Goal: Task Accomplishment & Management: Use online tool/utility

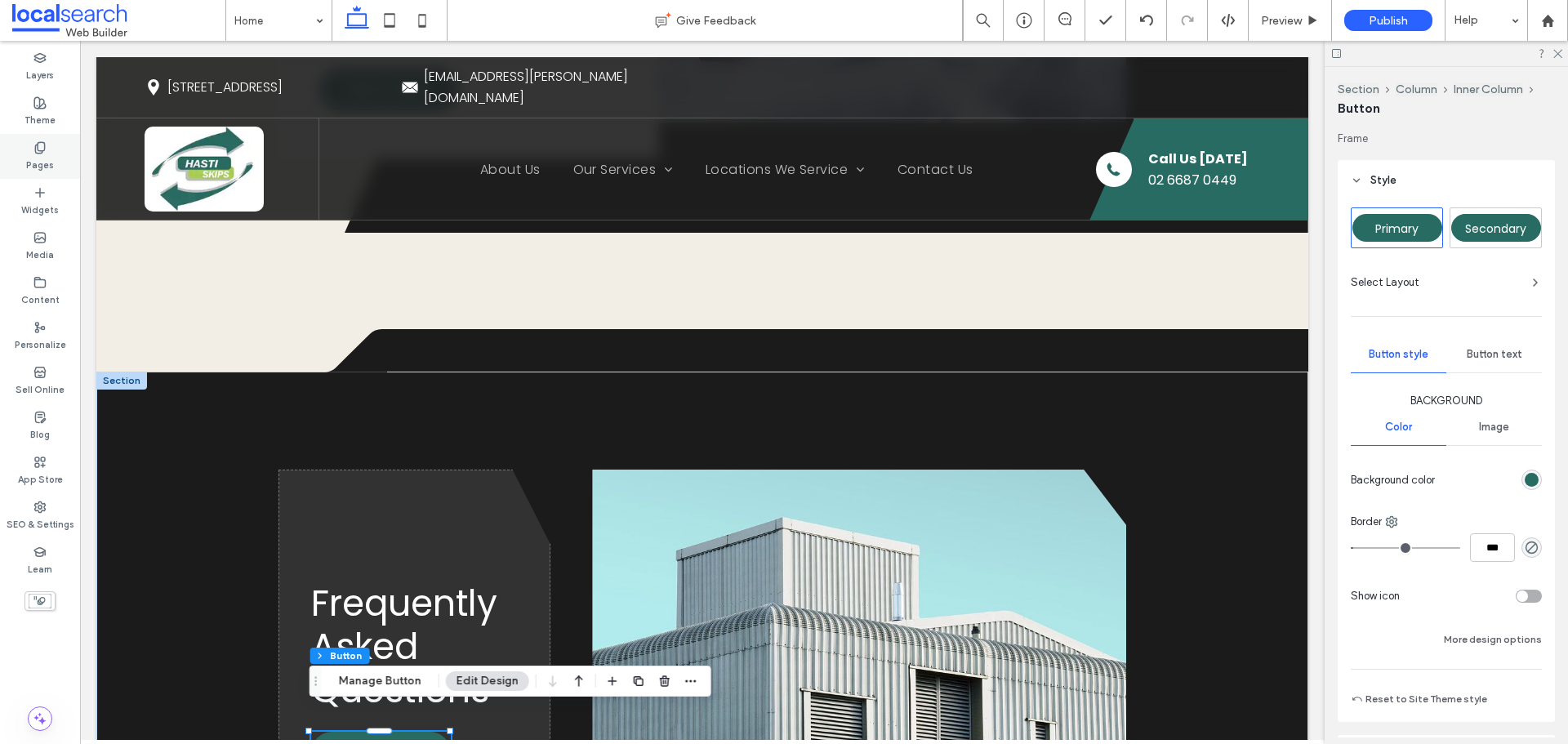
click at [60, 159] on div "Pages" at bounding box center [40, 156] width 80 height 45
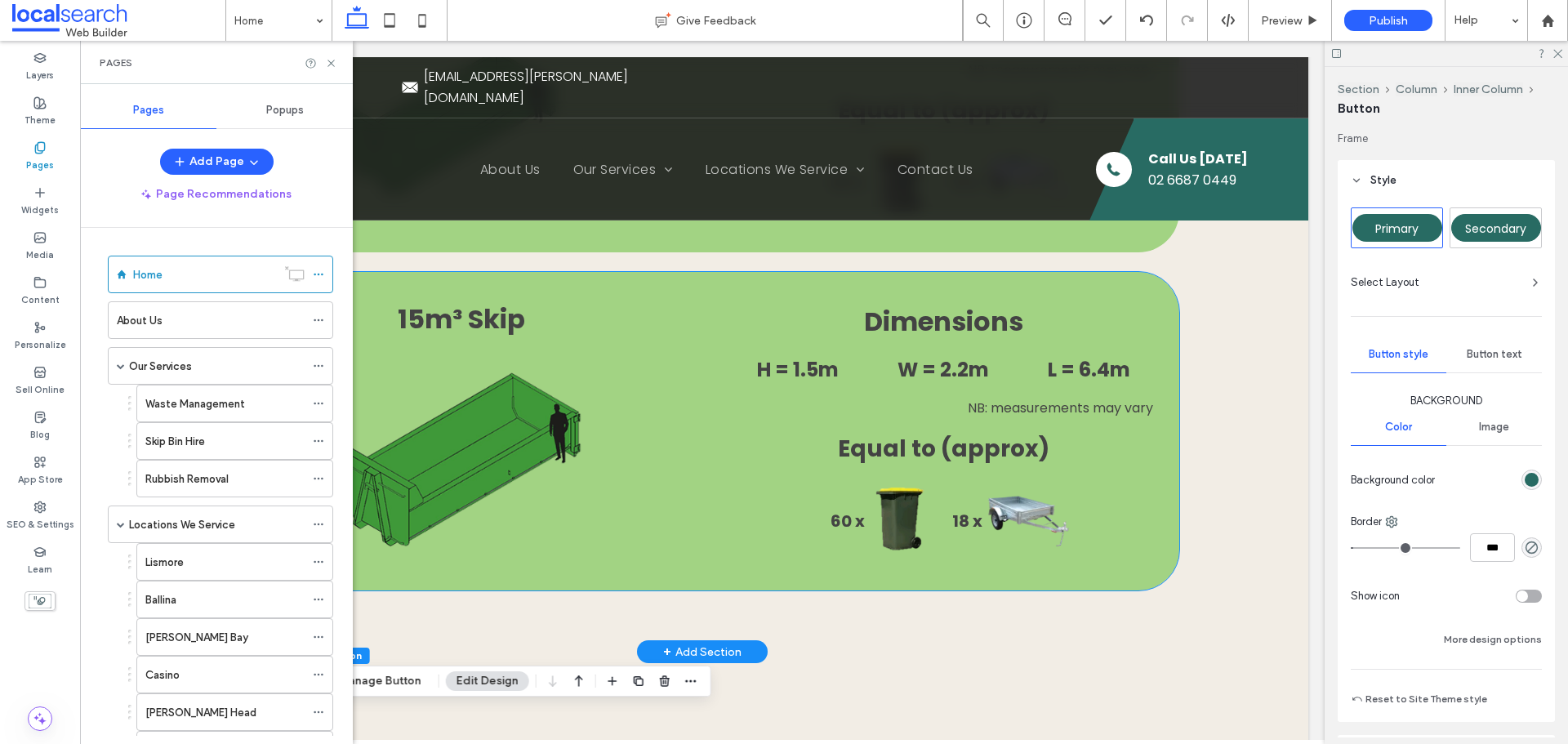
scroll to position [3528, 0]
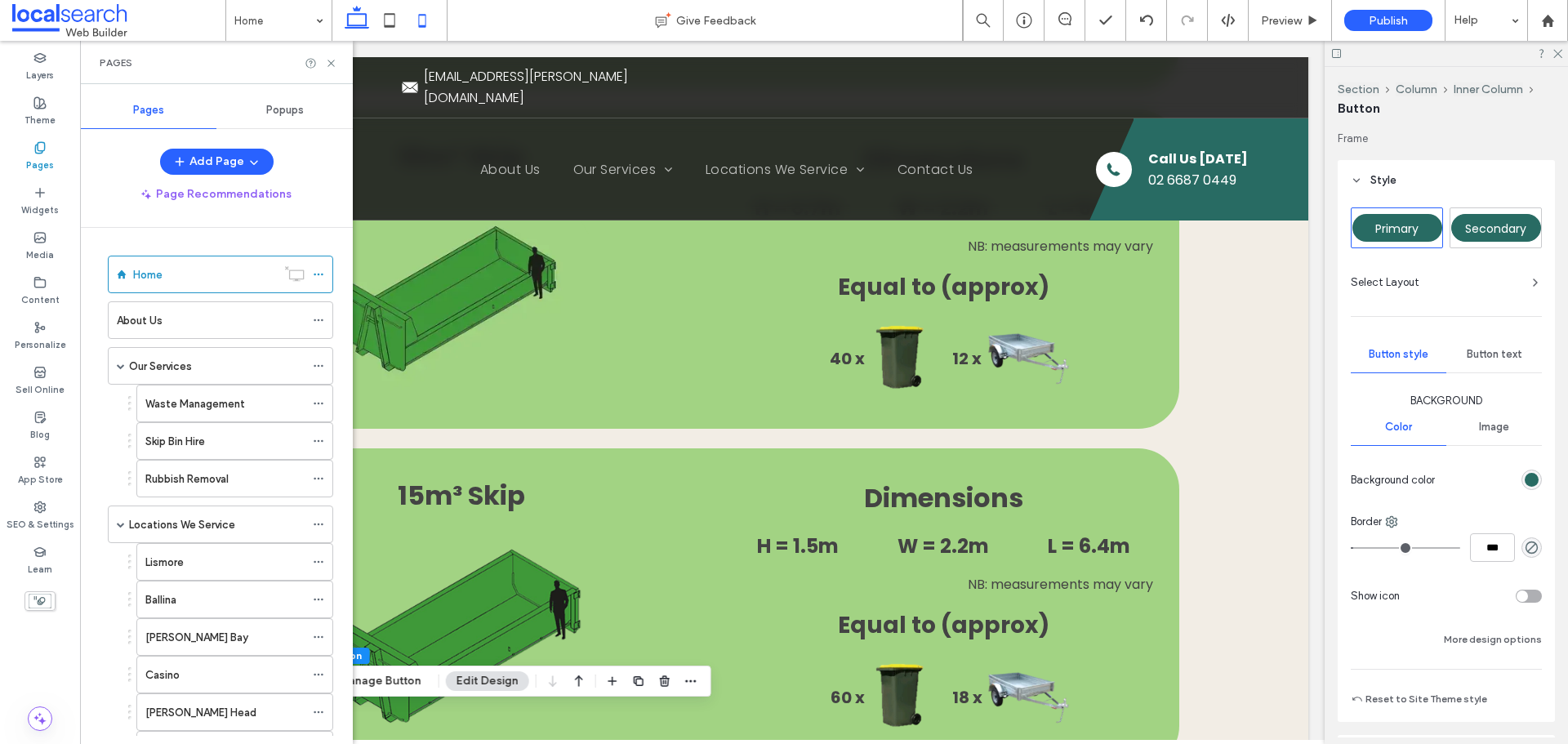
click at [430, 33] on icon at bounding box center [422, 20] width 33 height 33
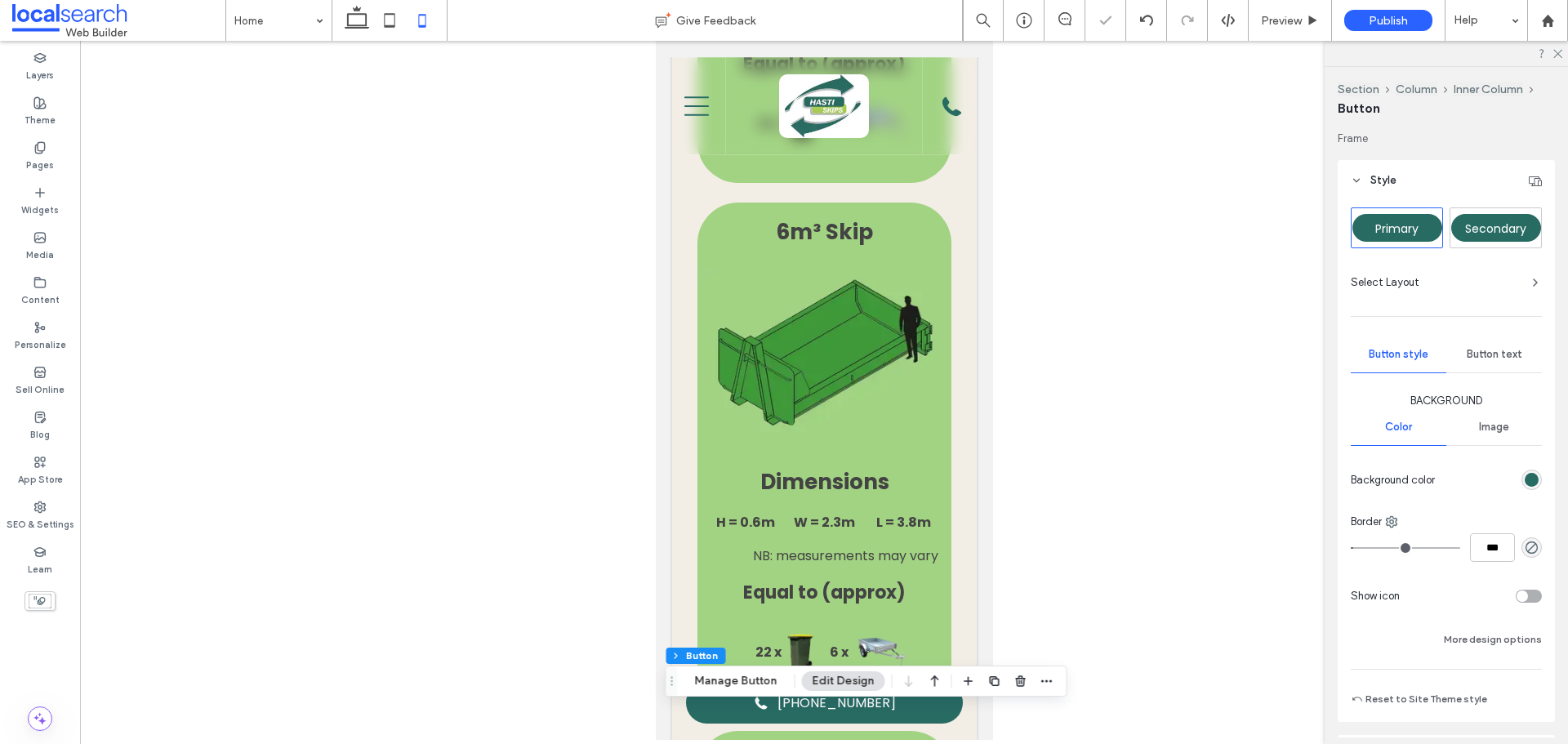
type input "***"
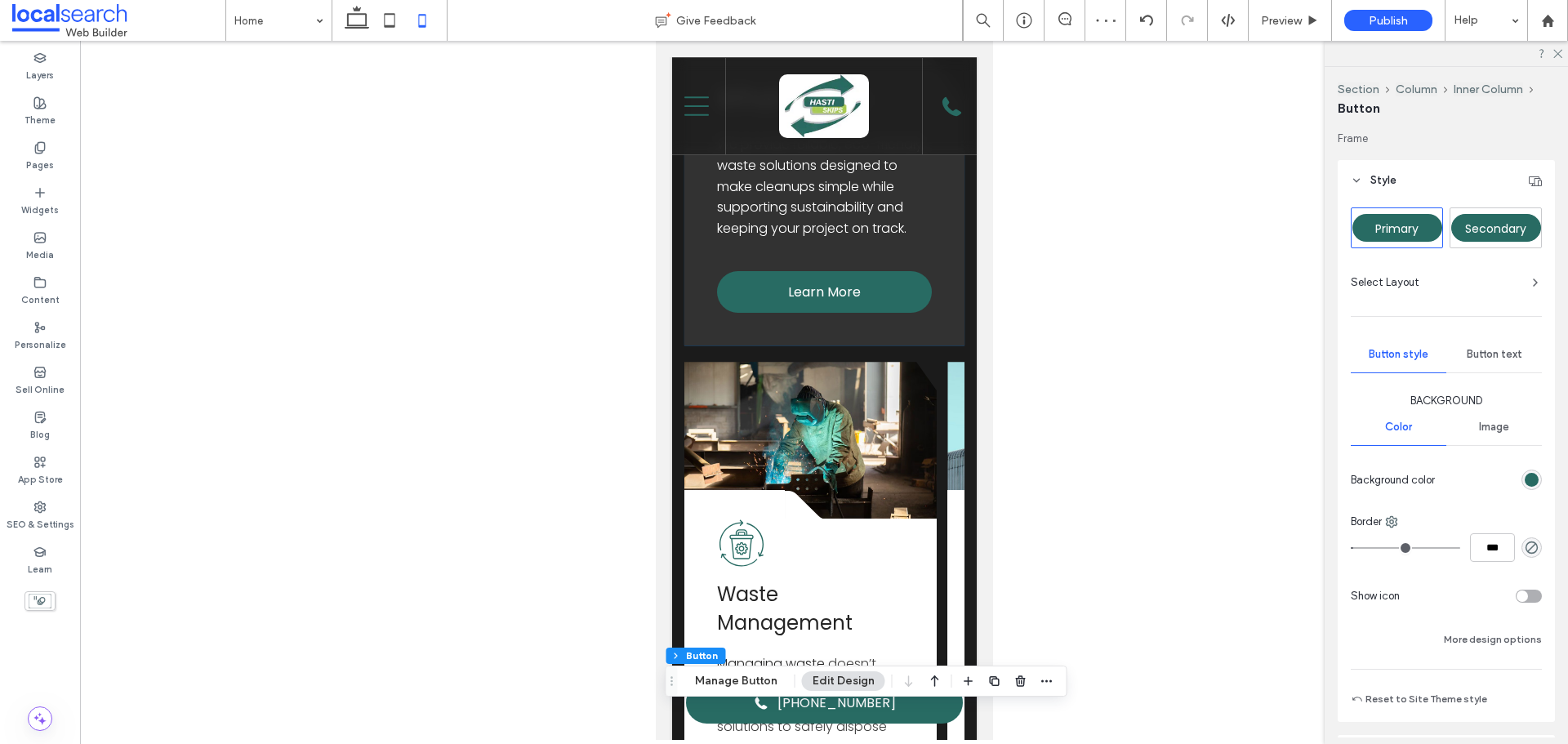
scroll to position [2519, 0]
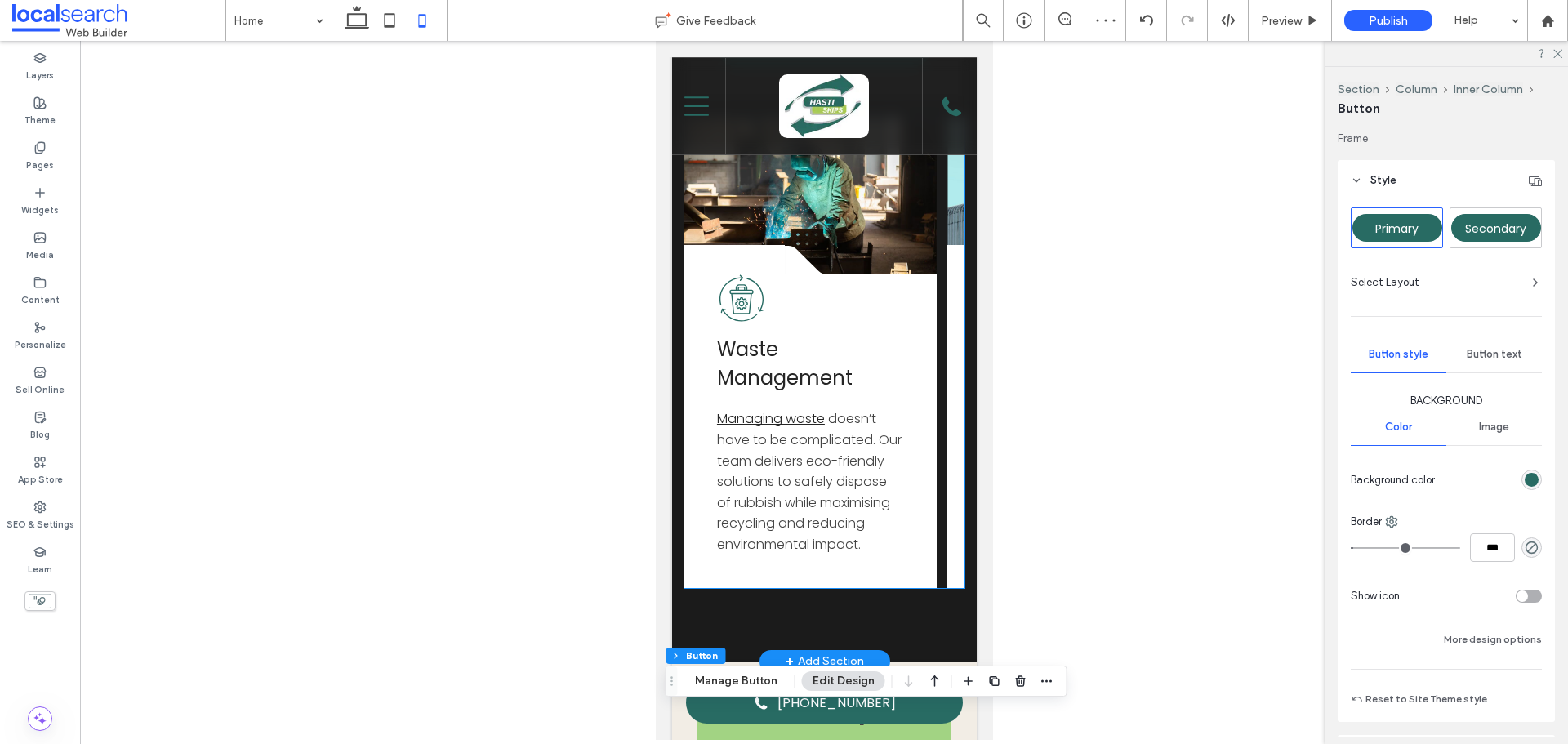
click at [902, 581] on div "Waste Management Icon Waste Management Managing waste doesn’t have to be compli…" at bounding box center [810, 430] width 253 height 313
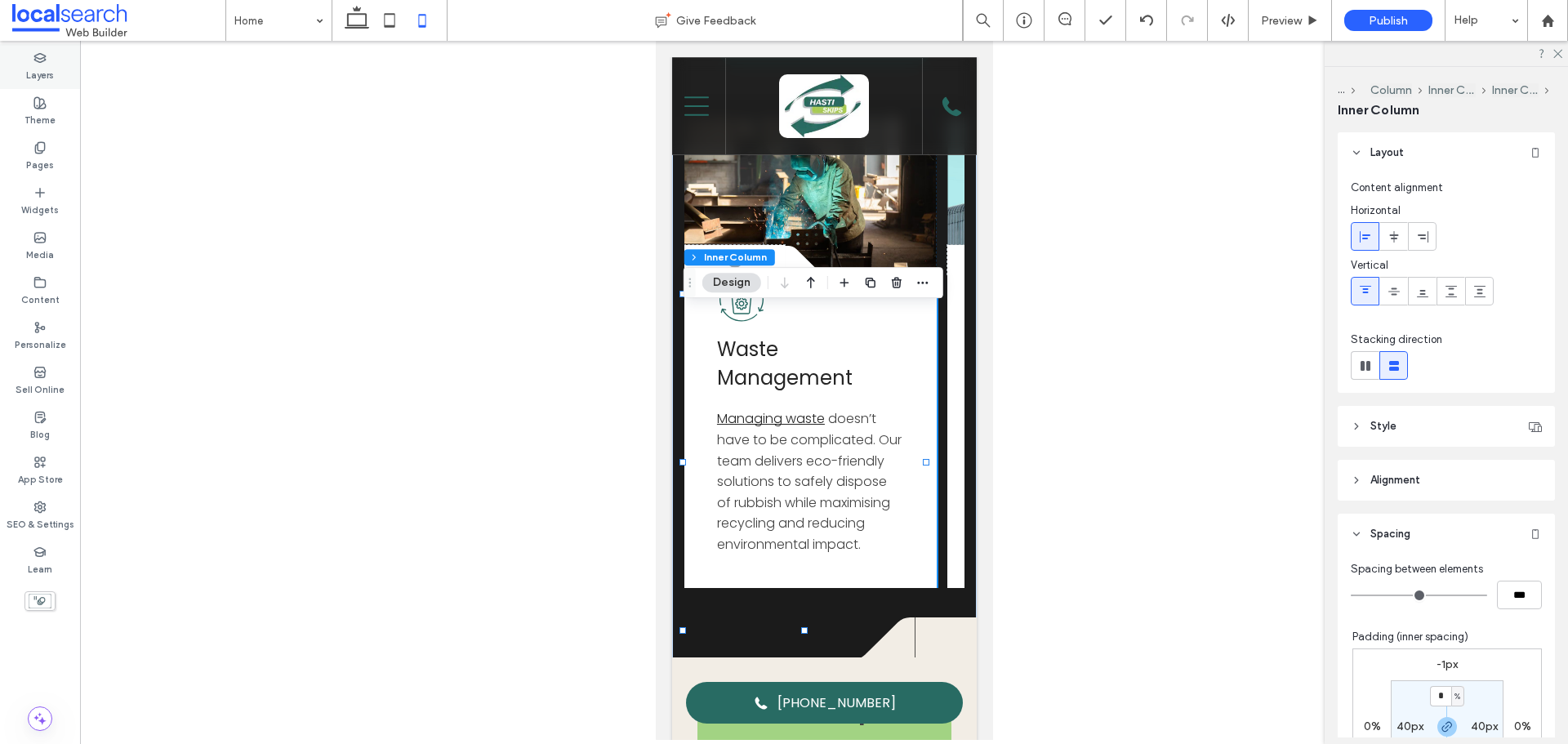
click at [48, 66] on label "Layers" at bounding box center [39, 73] width 28 height 18
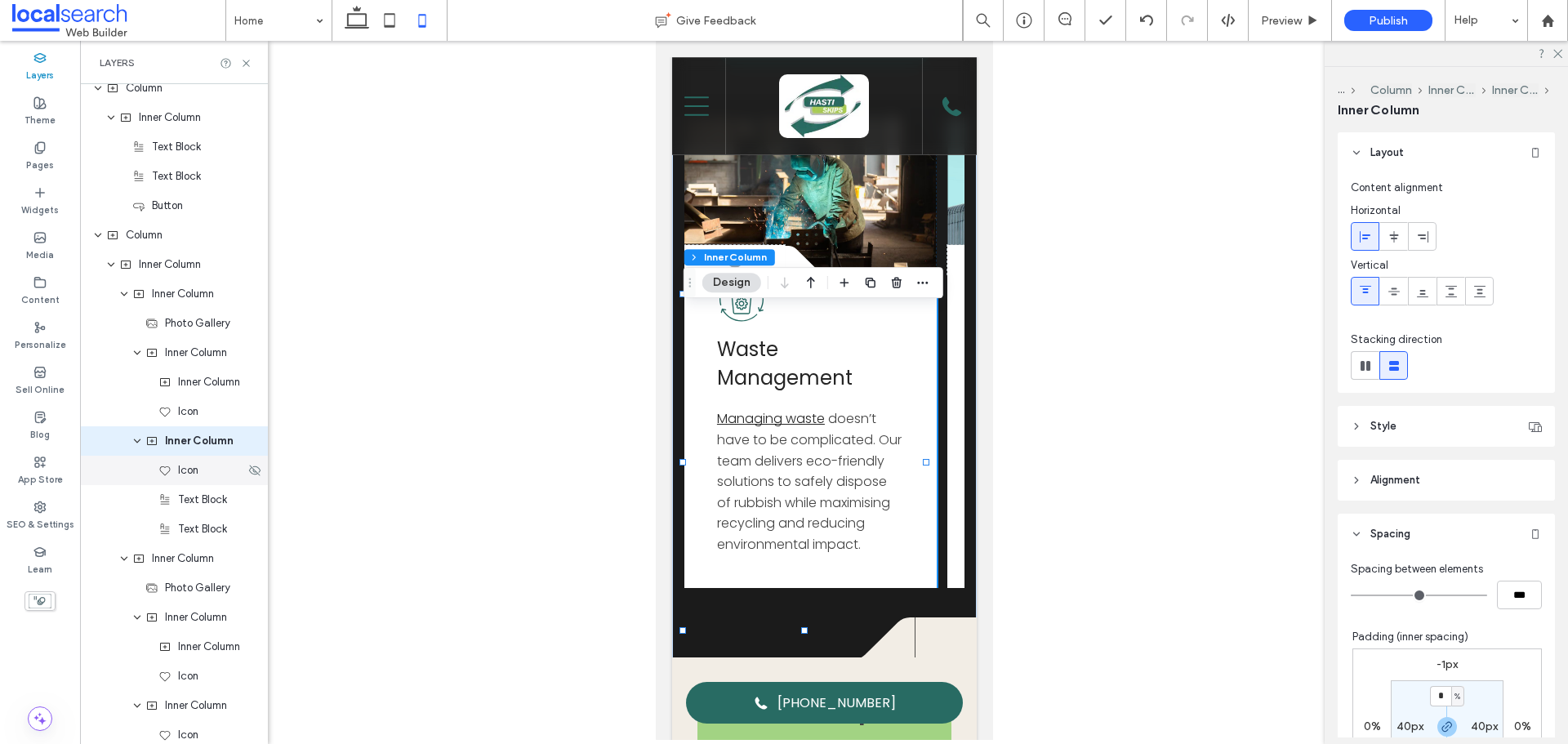
scroll to position [3389, 0]
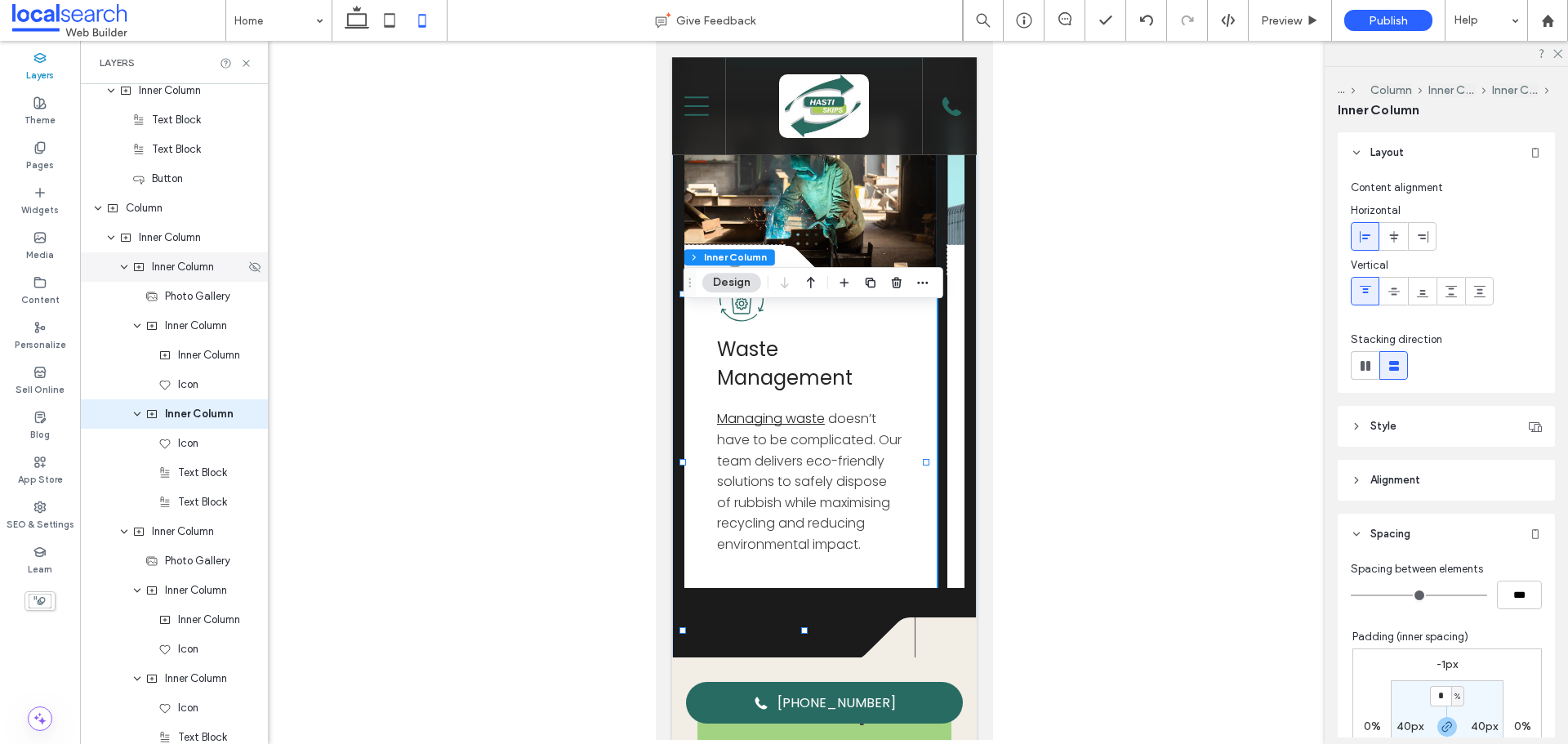
click at [123, 270] on icon "expand Inner Column" at bounding box center [125, 267] width 10 height 13
click at [163, 269] on span "Inner Column" at bounding box center [183, 266] width 62 height 16
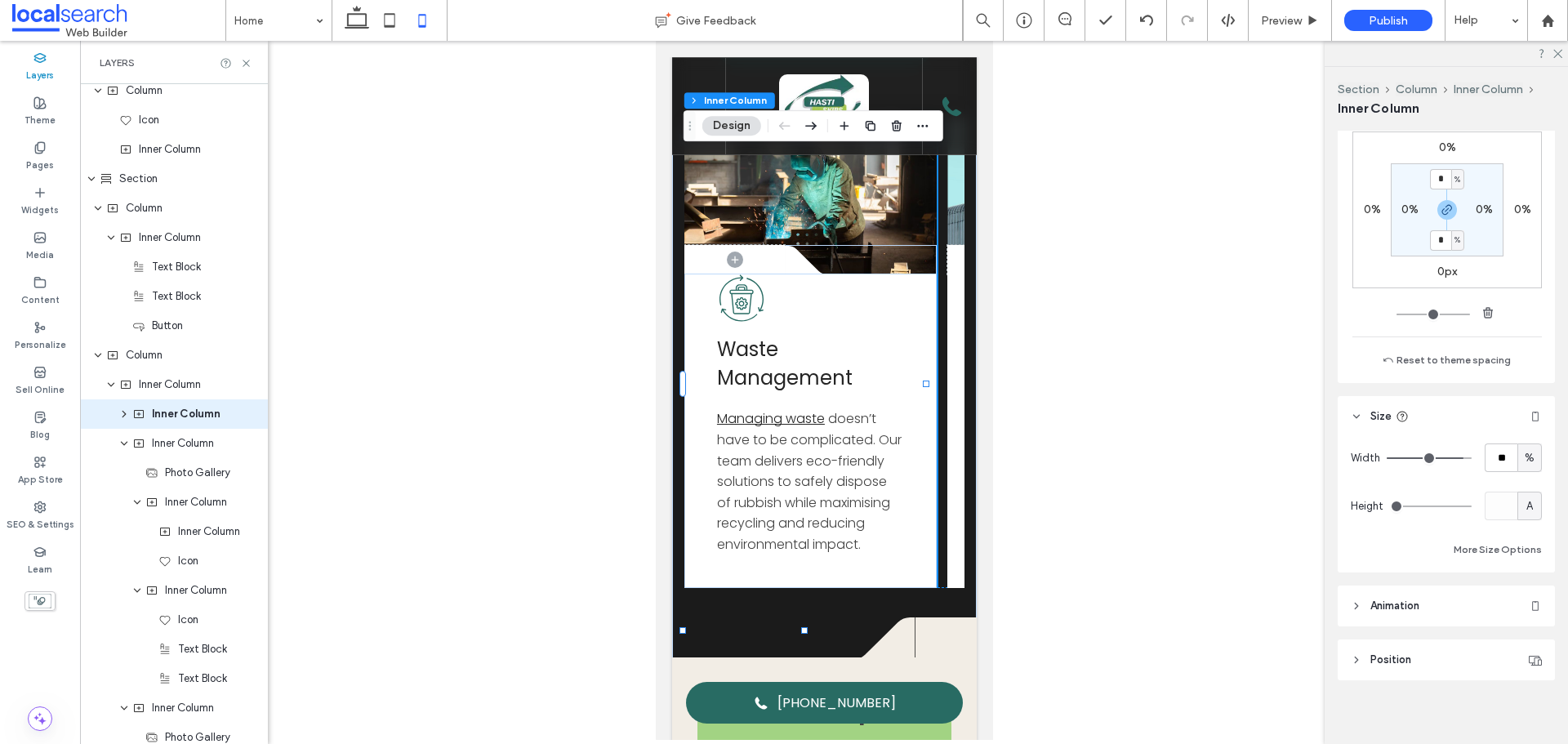
scroll to position [524, 0]
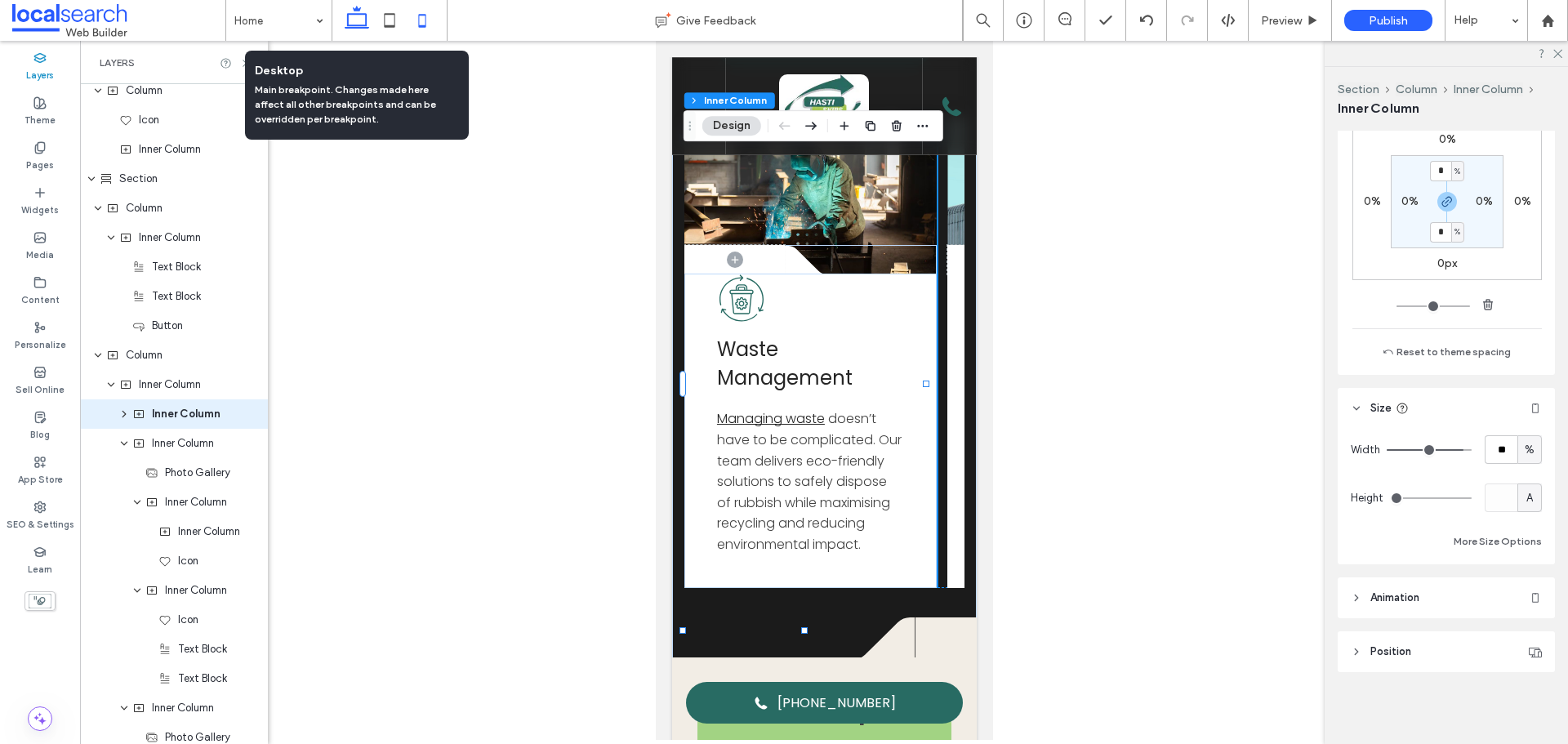
click at [352, 29] on icon at bounding box center [357, 20] width 33 height 33
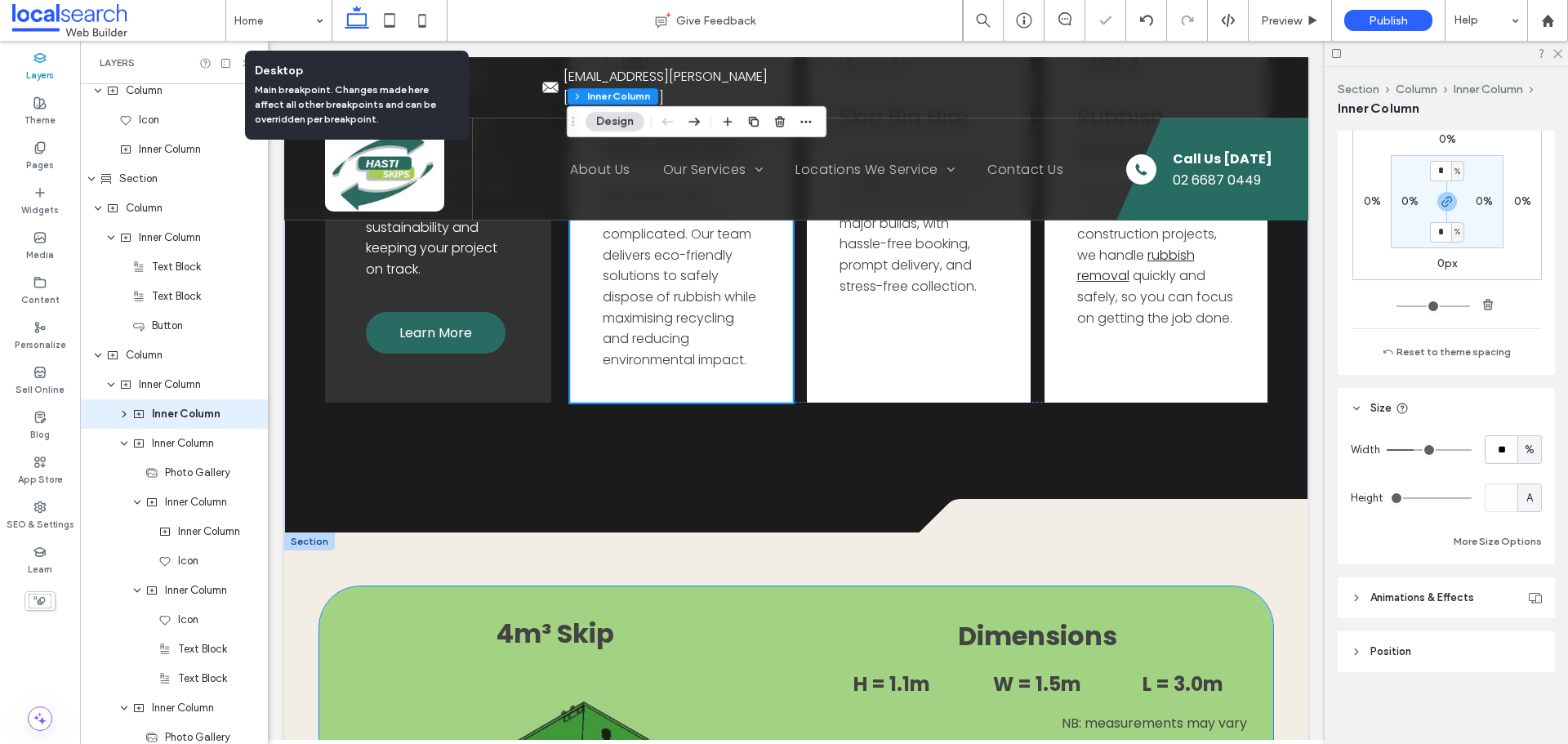
type input "**"
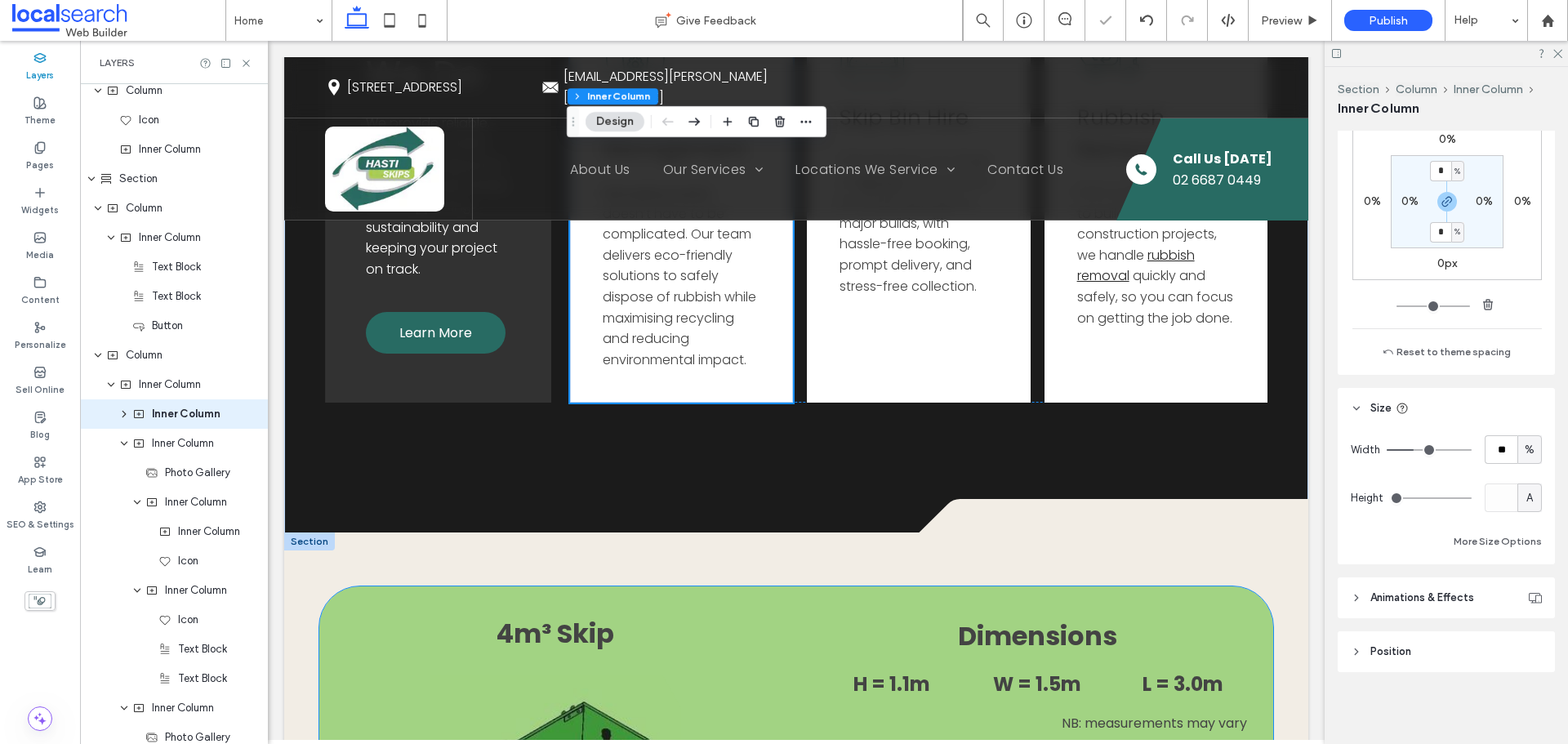
scroll to position [2779, 0]
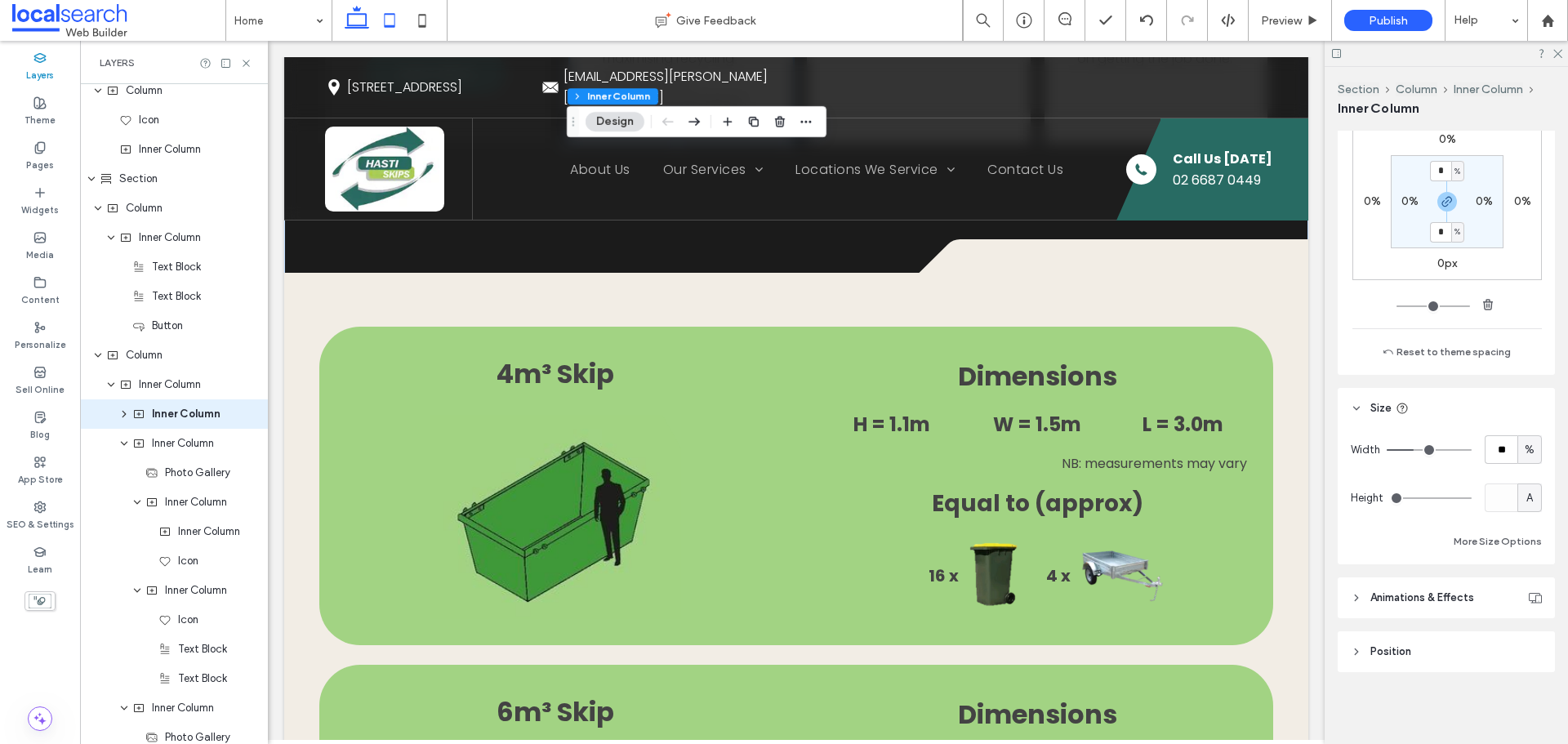
drag, startPoint x: 393, startPoint y: 13, endPoint x: 350, endPoint y: 430, distance: 419.2
click at [393, 13] on icon at bounding box center [390, 20] width 33 height 33
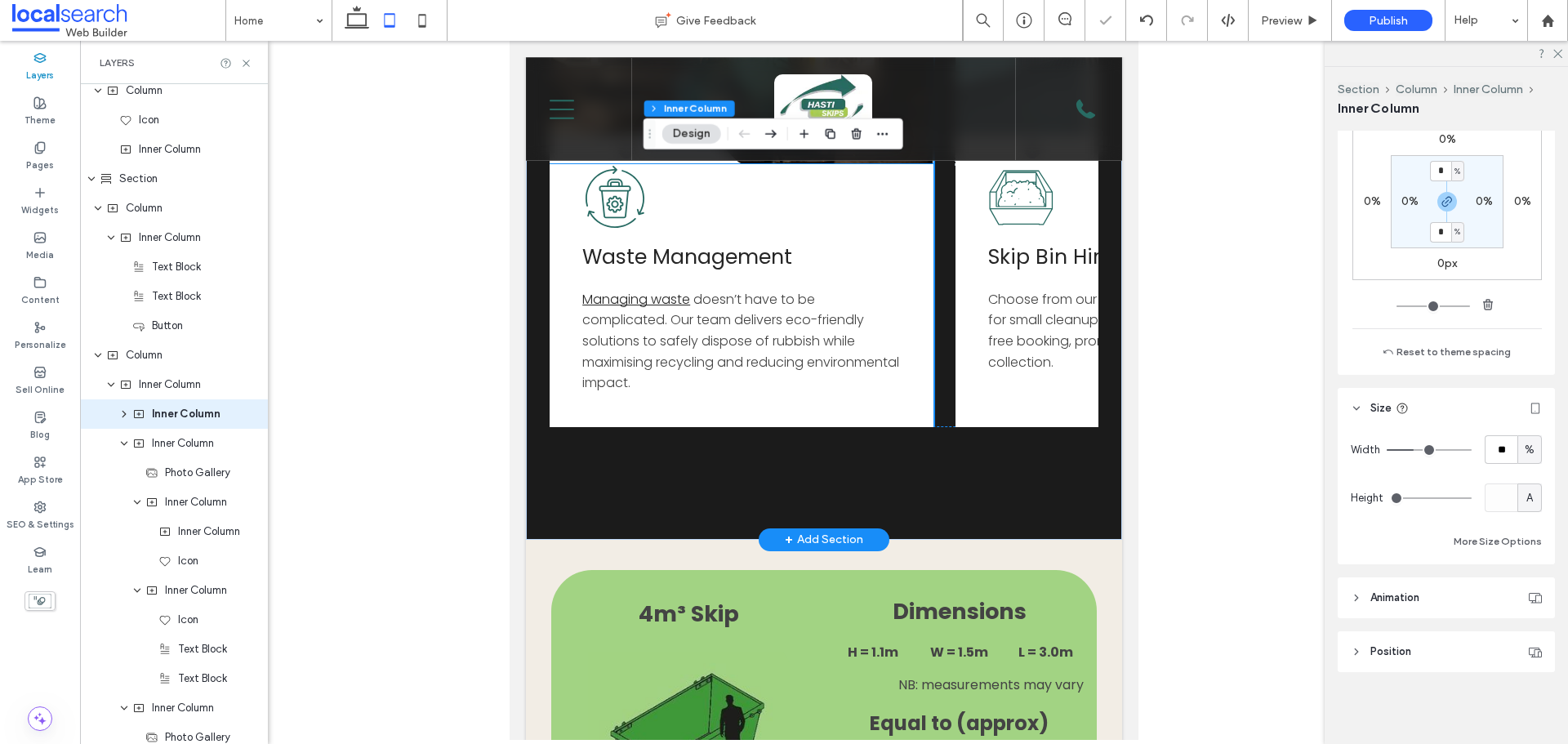
type input "**"
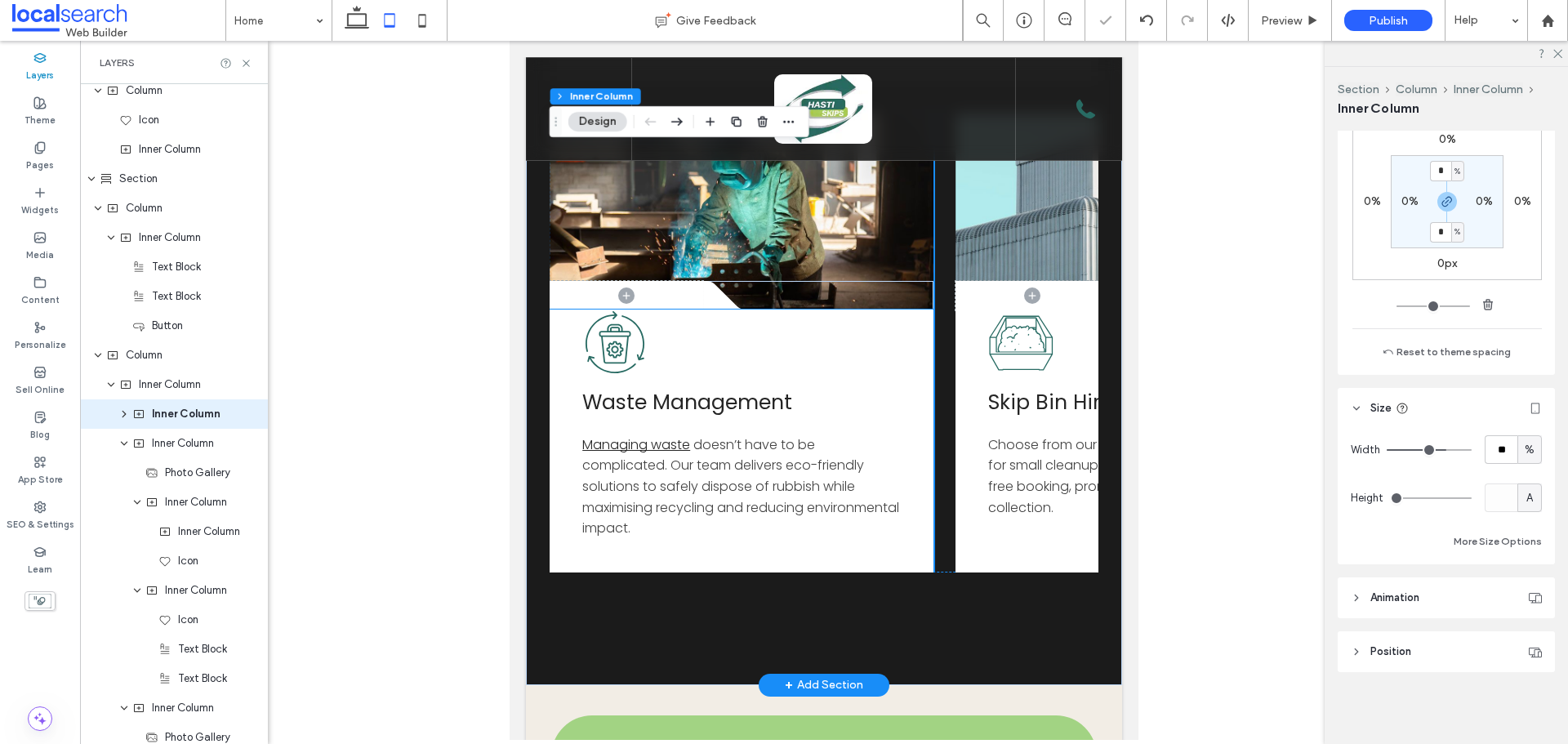
scroll to position [2599, 0]
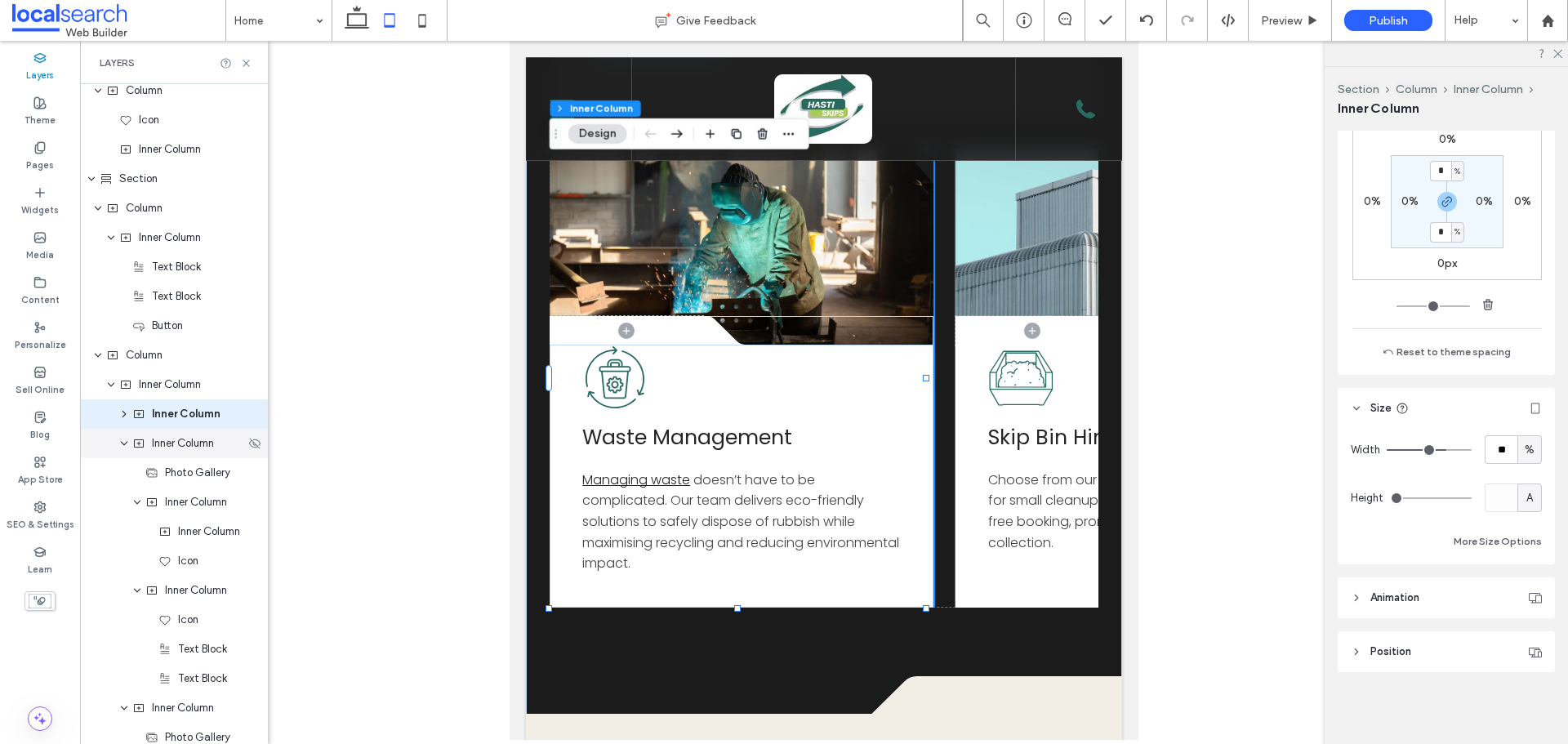
click at [126, 444] on icon "expand Inner Column" at bounding box center [125, 443] width 10 height 13
click at [125, 469] on icon "expand Inner Column" at bounding box center [125, 473] width 10 height 13
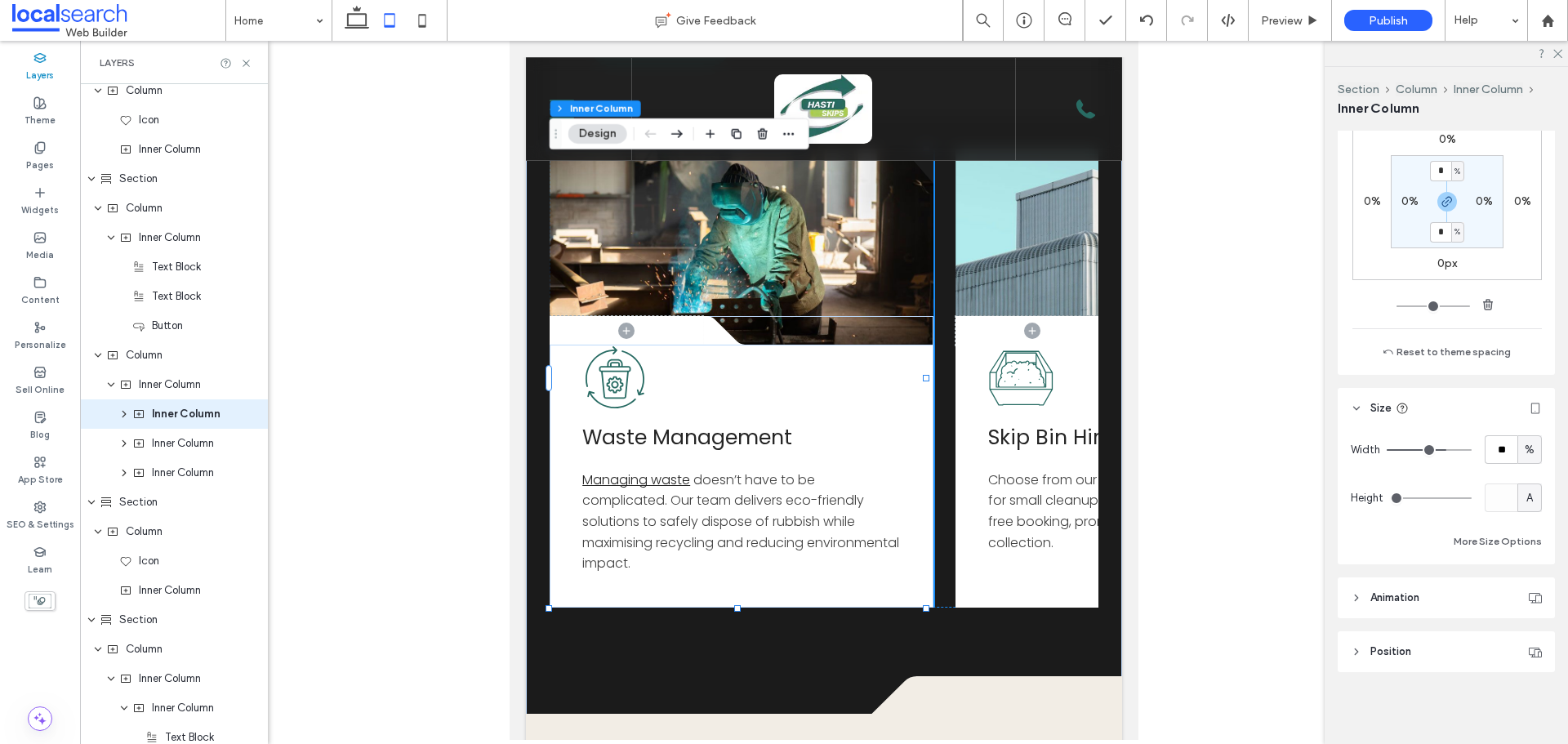
drag, startPoint x: 408, startPoint y: 13, endPoint x: 612, endPoint y: 147, distance: 244.1
click at [409, 13] on icon at bounding box center [422, 20] width 33 height 33
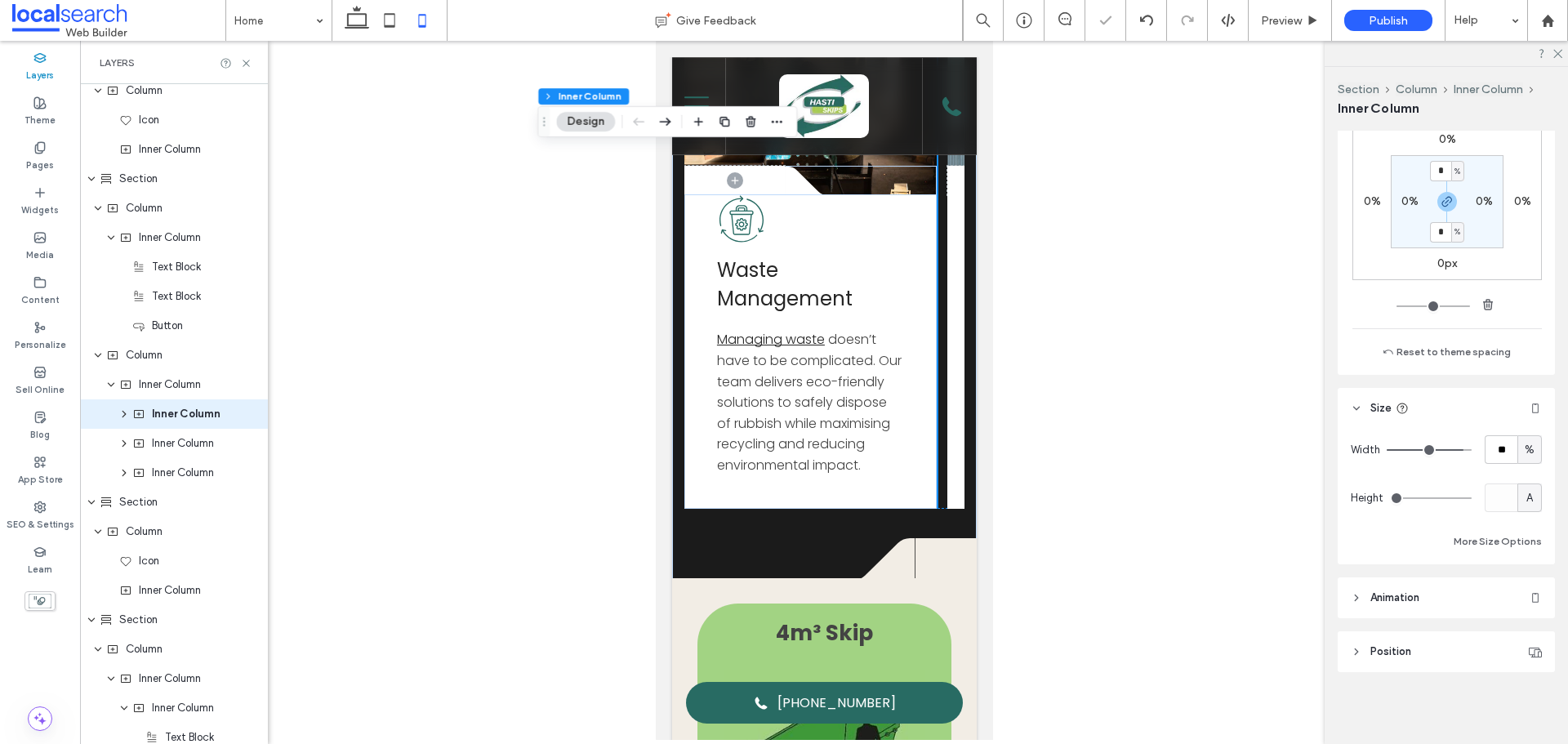
type input "**"
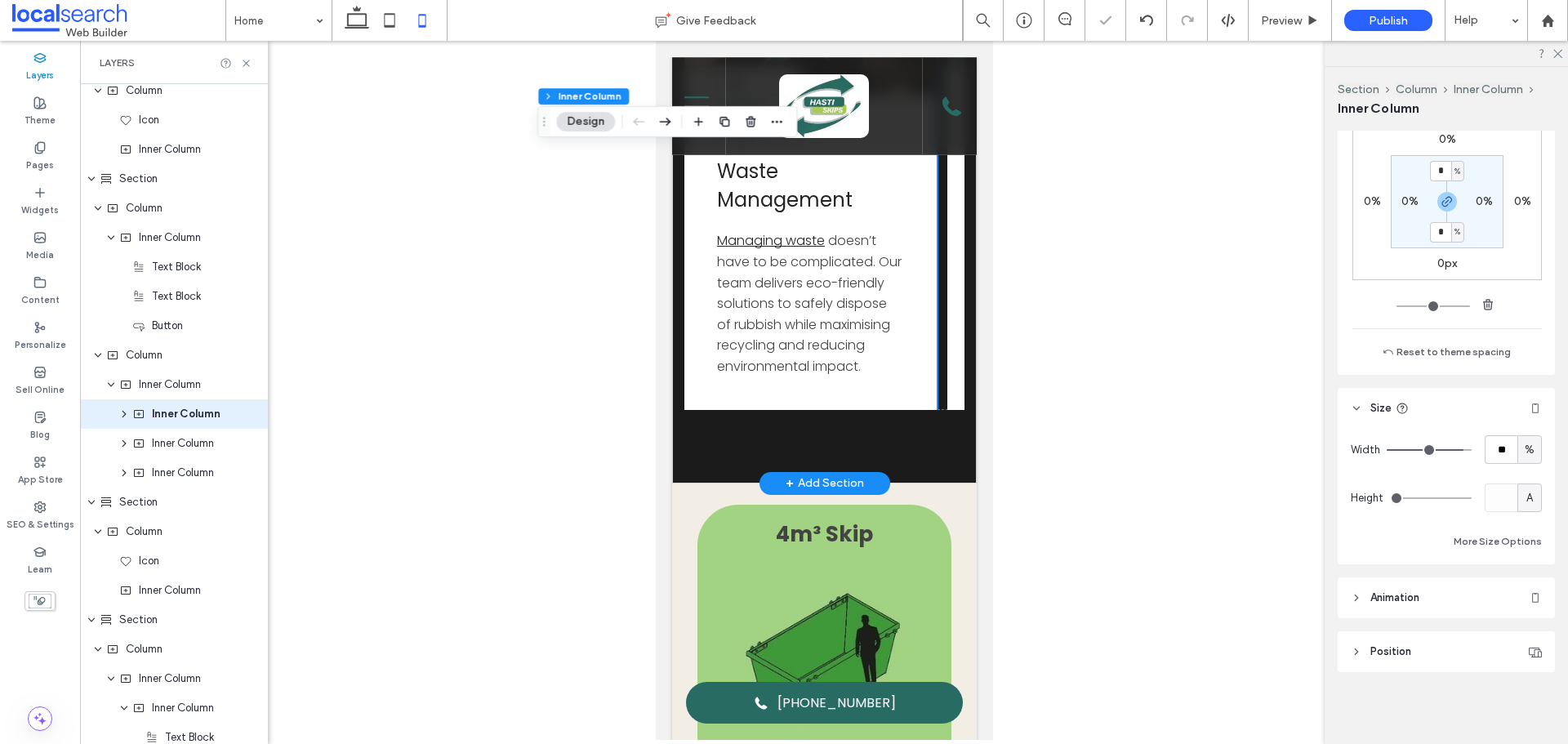
scroll to position [2534, 0]
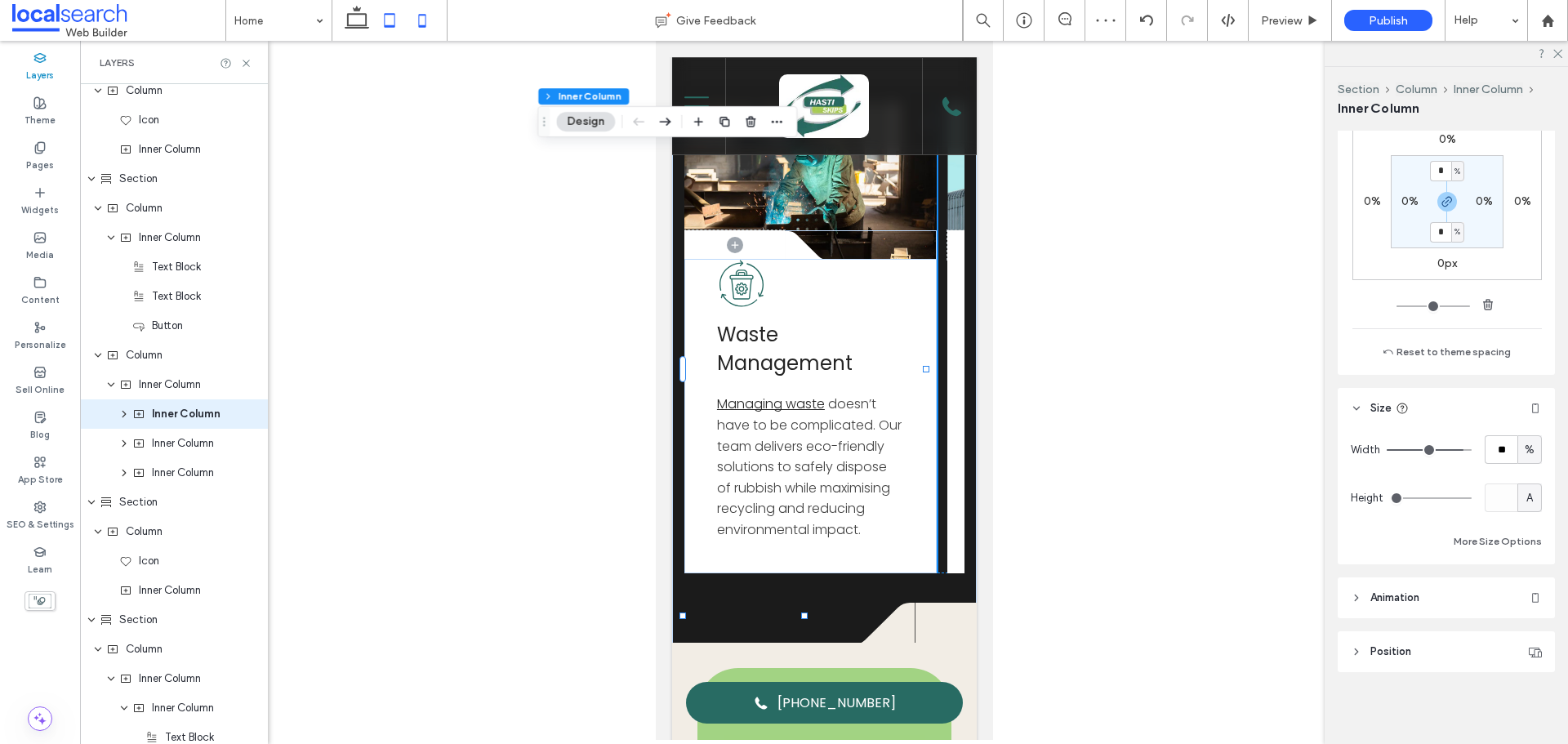
click at [386, 25] on icon at bounding box center [390, 20] width 33 height 33
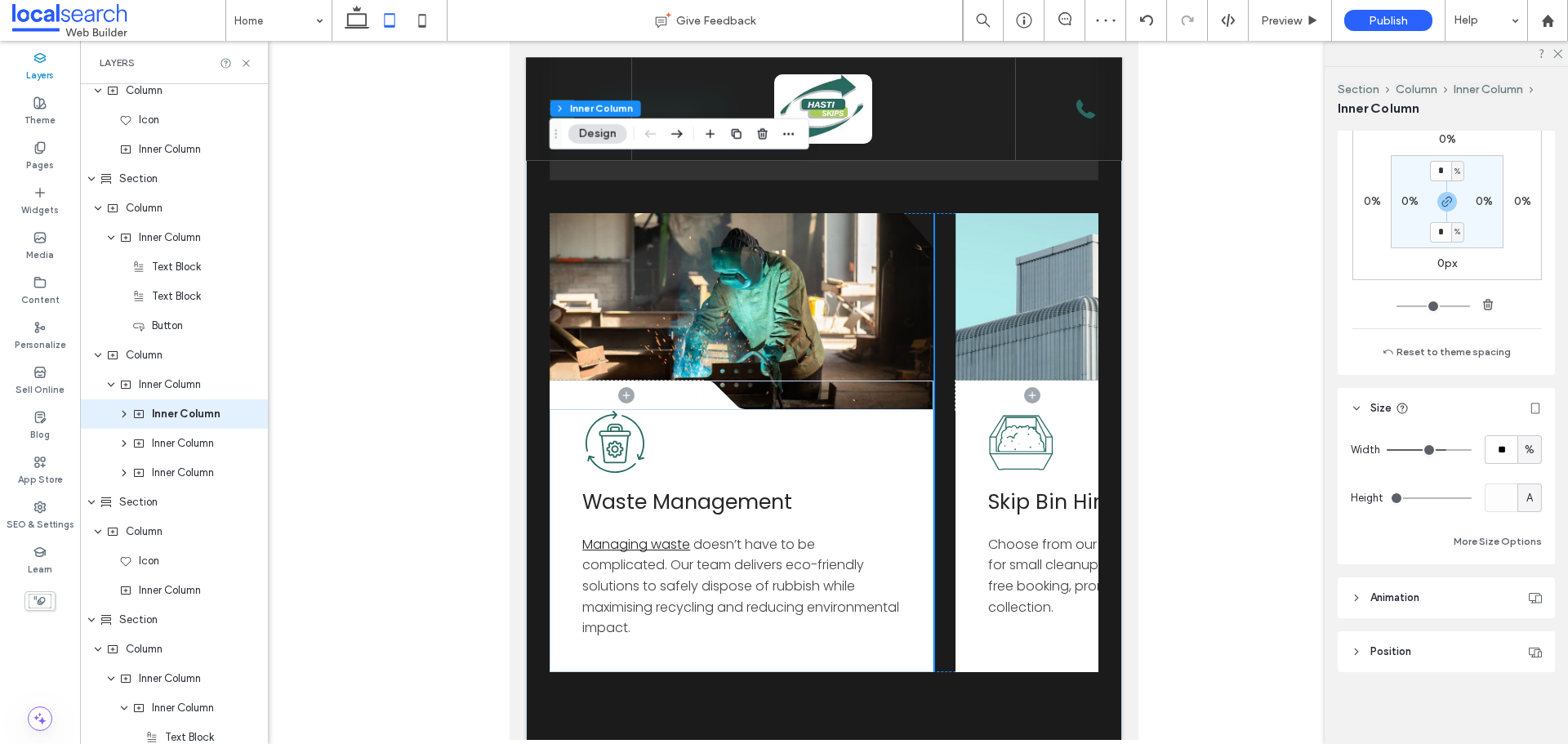
type input "**"
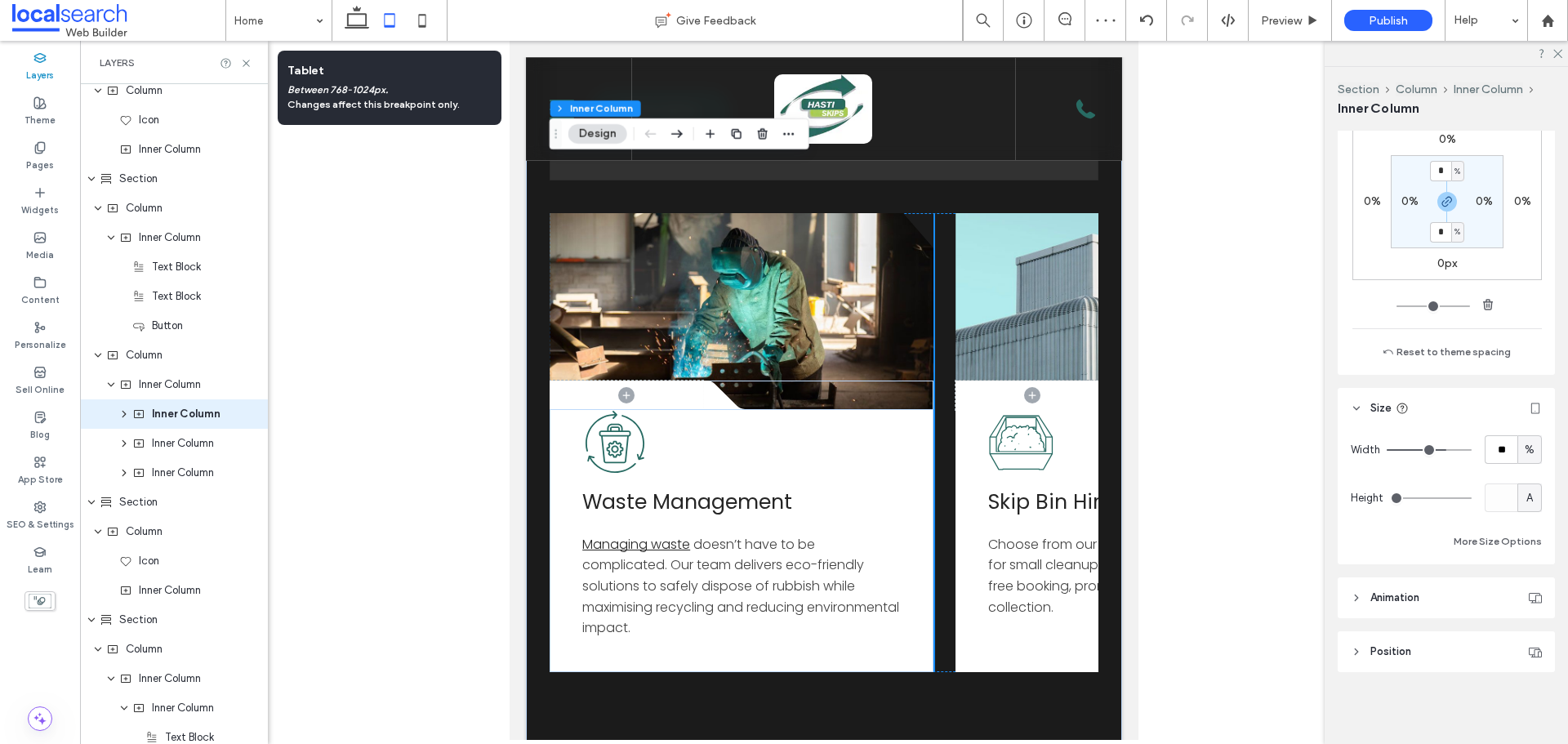
scroll to position [2599, 0]
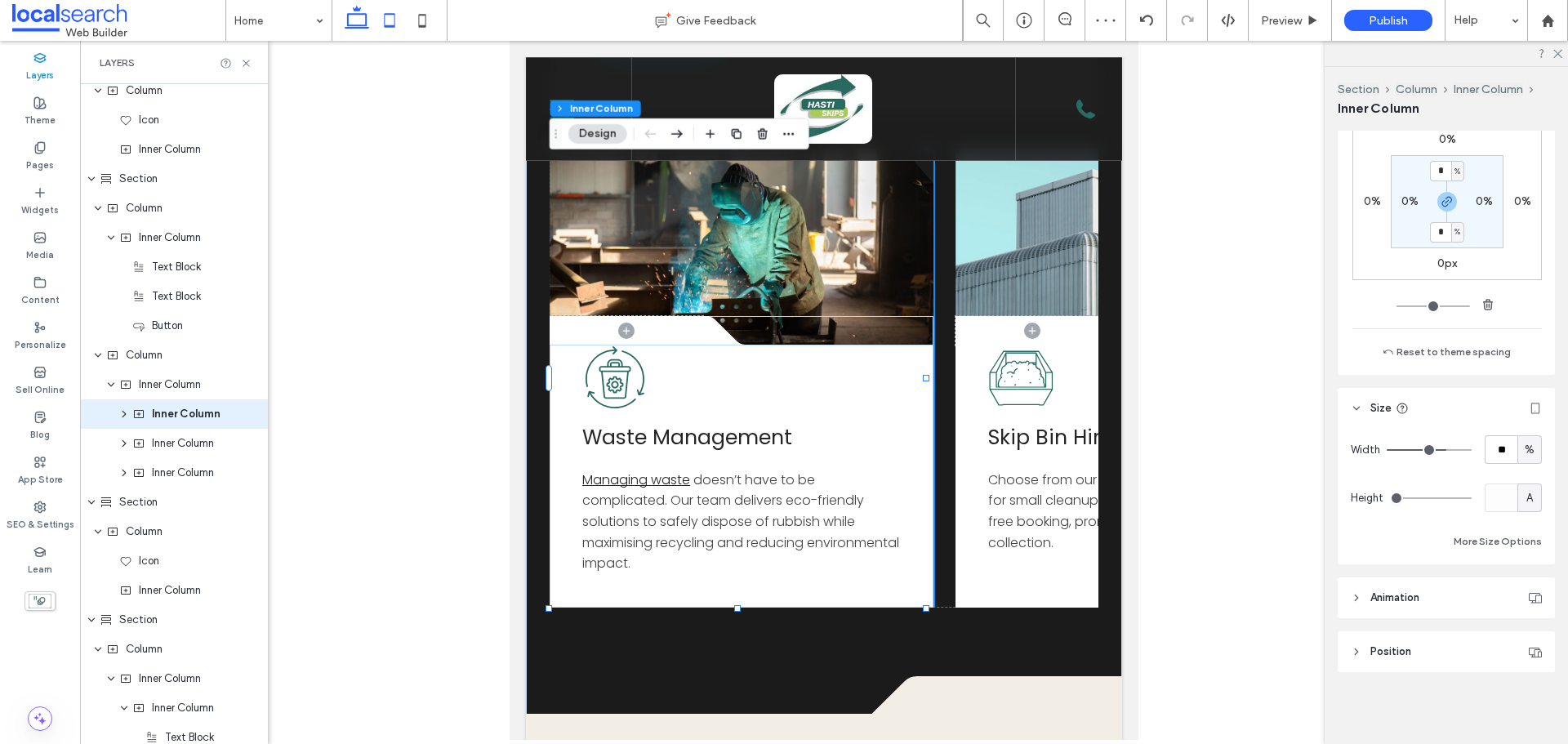
drag, startPoint x: 356, startPoint y: 22, endPoint x: 604, endPoint y: 214, distance: 313.6
click at [356, 22] on icon at bounding box center [357, 20] width 33 height 33
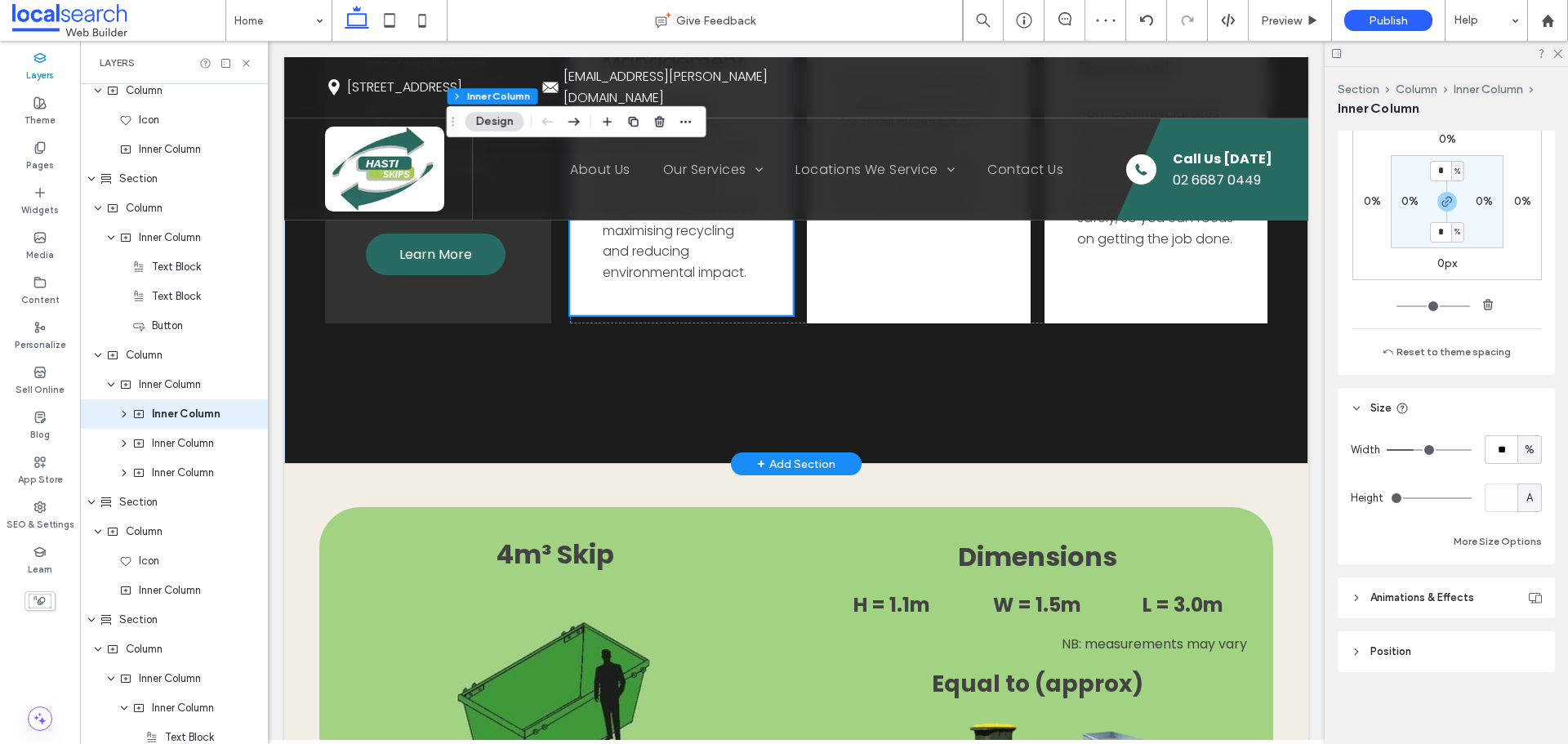
type input "**"
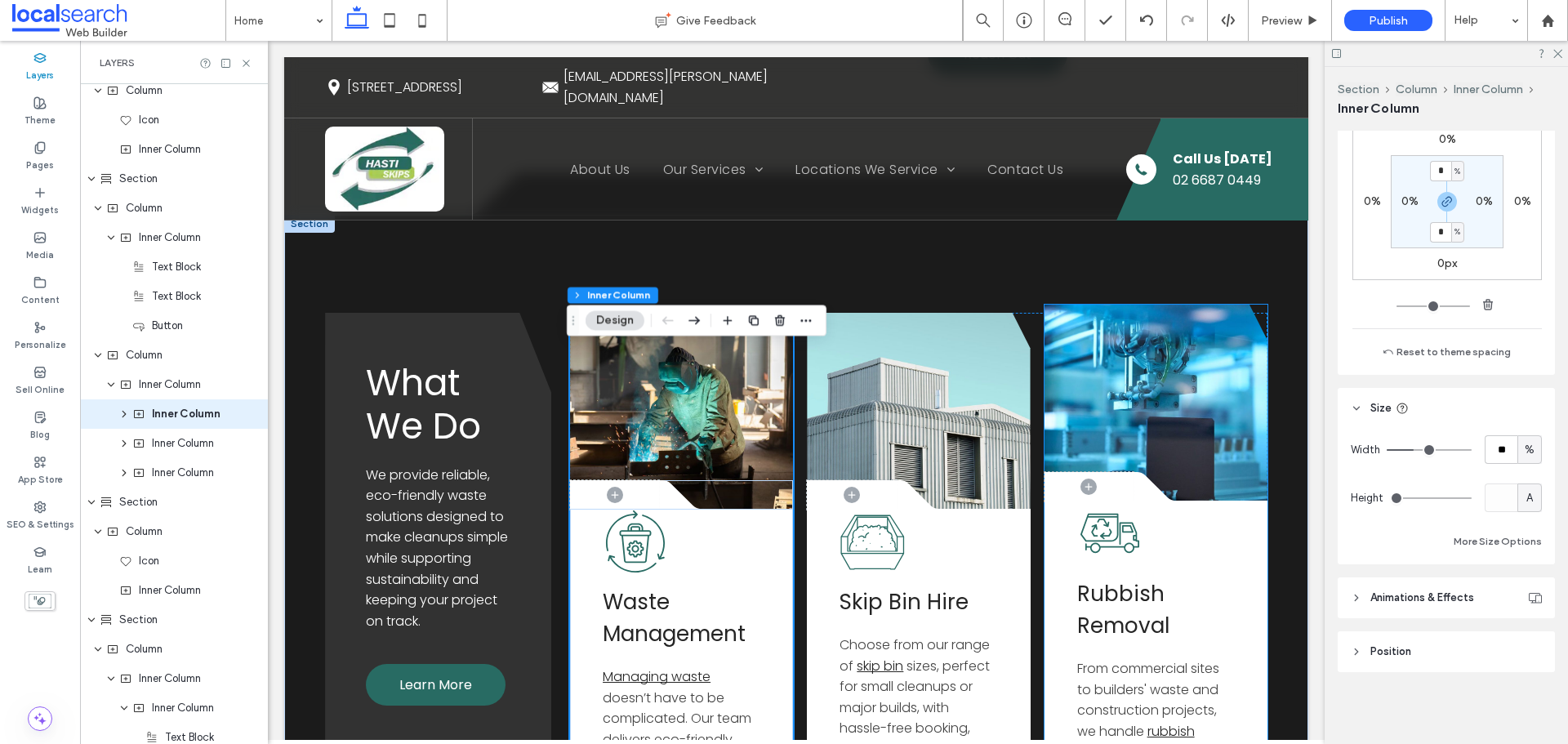
scroll to position [2202, 0]
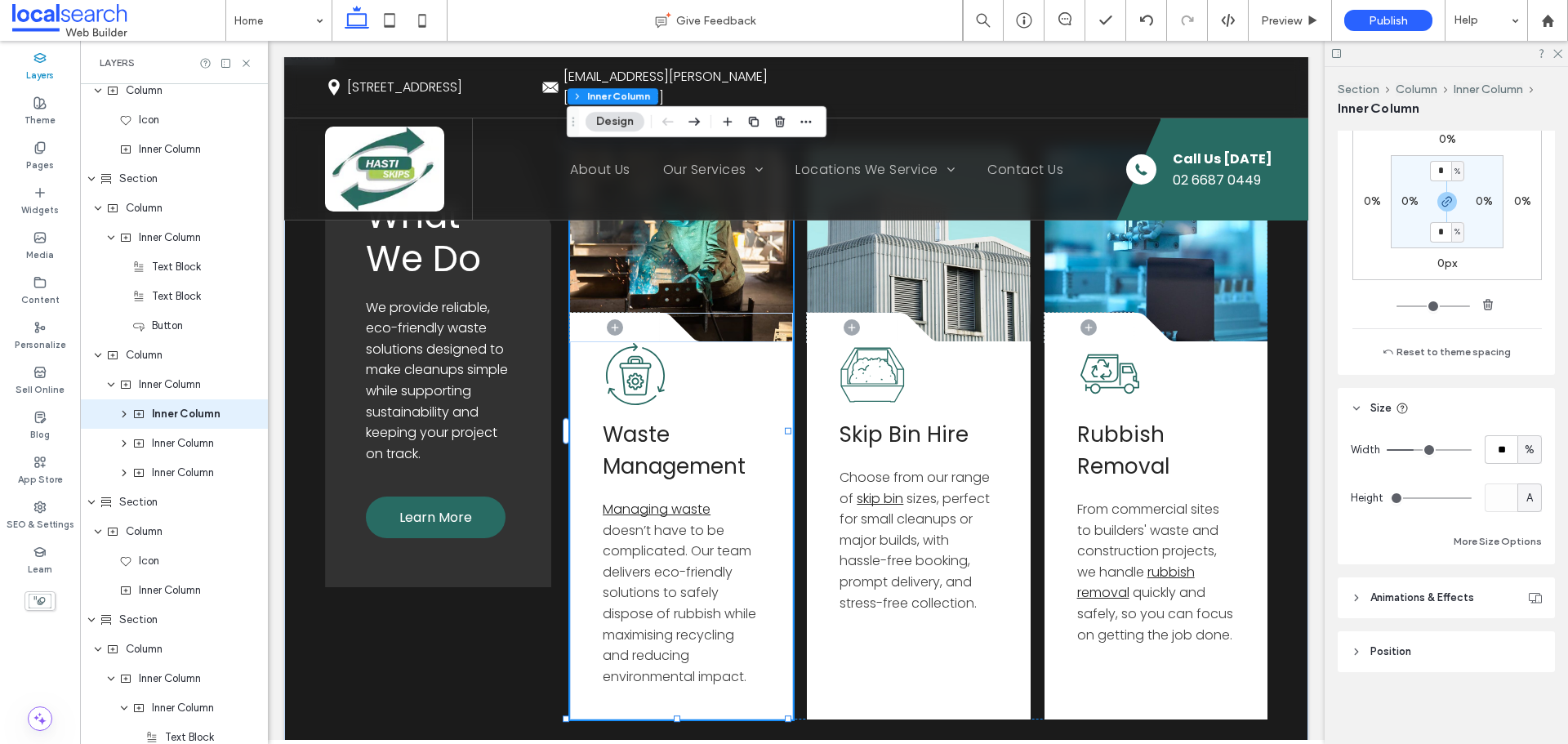
click at [247, 67] on icon at bounding box center [246, 63] width 12 height 12
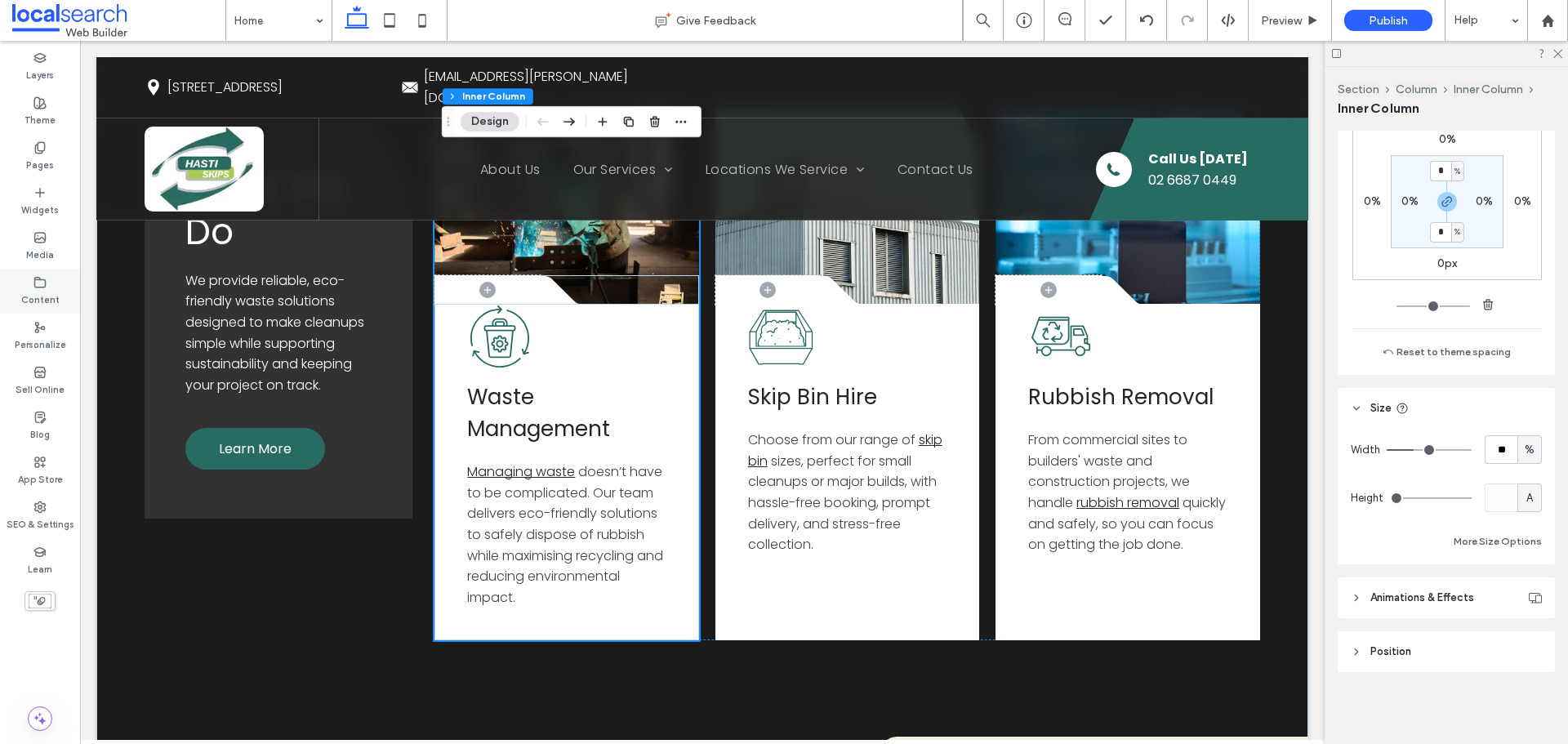
scroll to position [2115, 0]
